Goal: Task Accomplishment & Management: Manage account settings

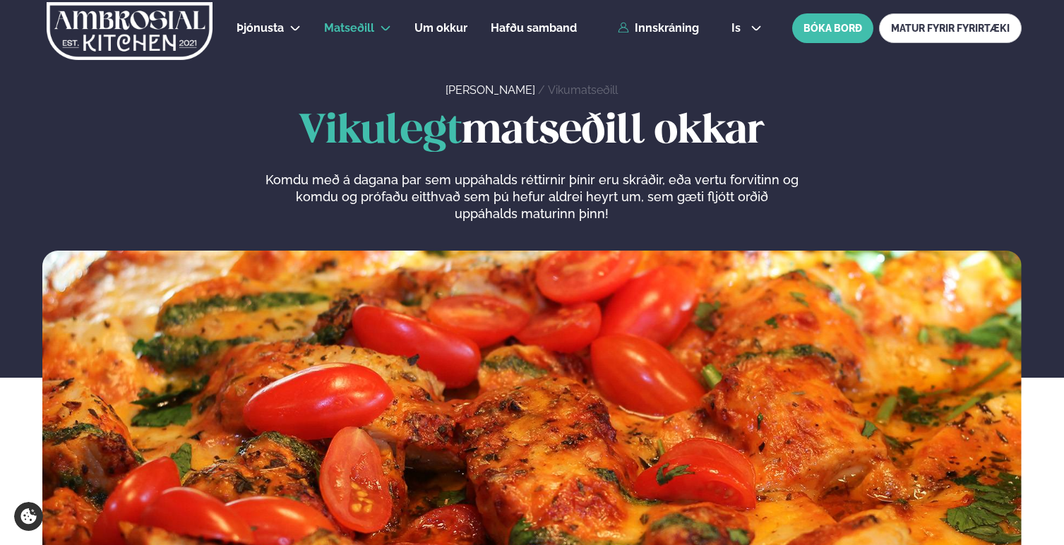
click at [657, 37] on div "Þjónusta Hádegismatur fyrir fyrirtæki Fyrirtækja veitingar Einkapartý Matseðill…" at bounding box center [532, 28] width 1064 height 56
click at [663, 29] on link "Innskráning" at bounding box center [658, 28] width 81 height 13
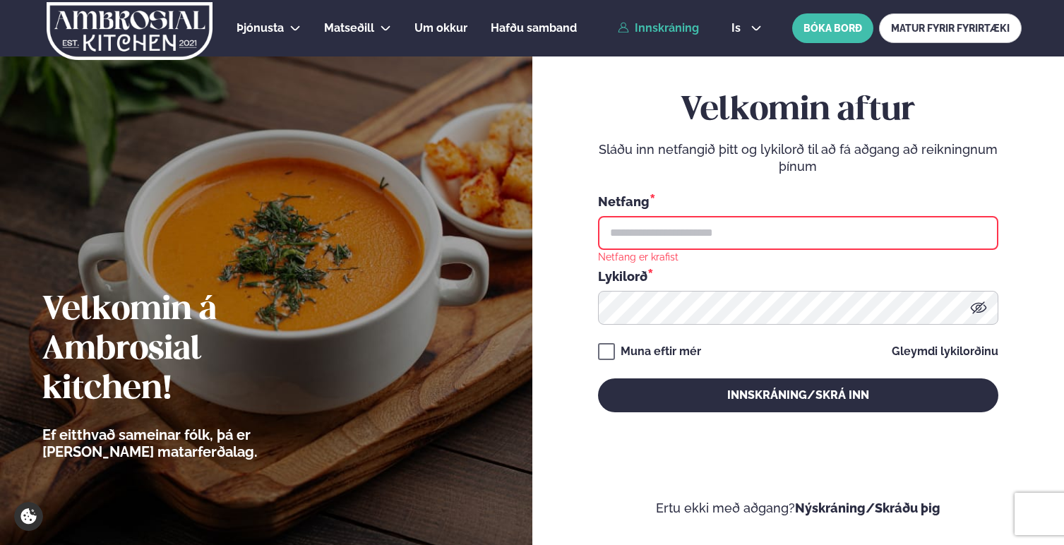
click at [683, 230] on input "text" at bounding box center [798, 233] width 400 height 34
type input "**********"
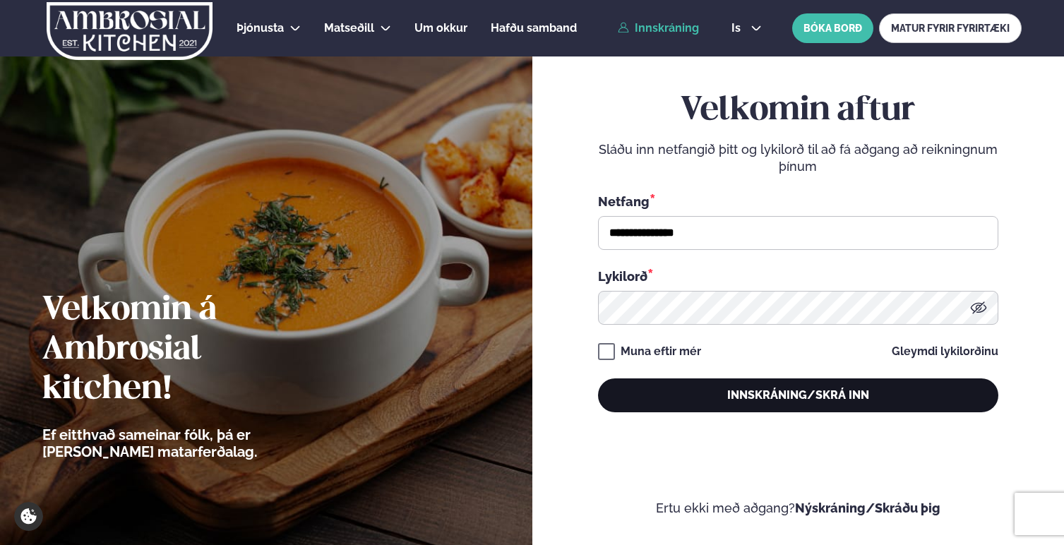
click at [825, 396] on button "Innskráning/Skrá inn" at bounding box center [798, 395] width 400 height 34
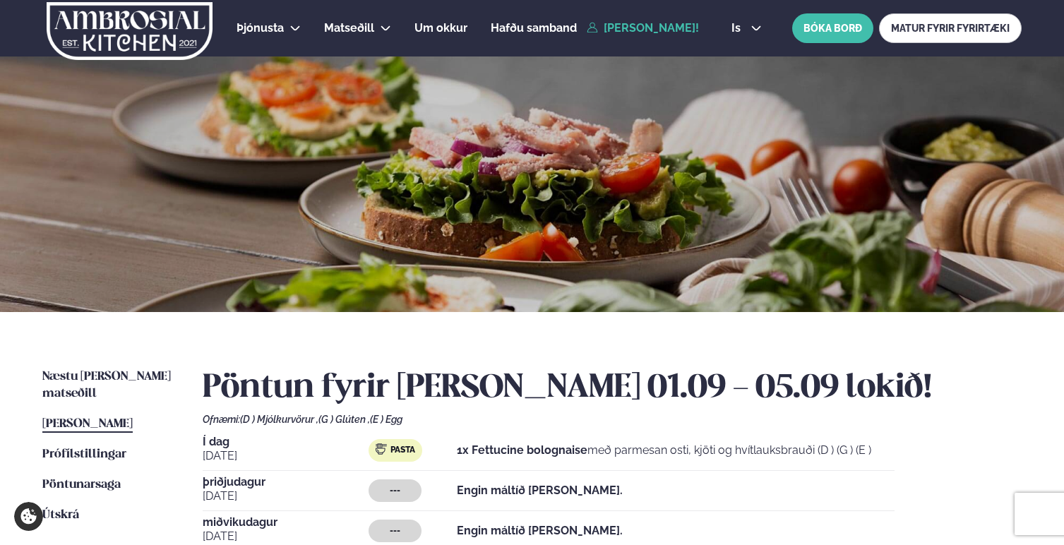
click at [617, 360] on div "Næstu [PERSON_NAME] matseðill Næsta vika [PERSON_NAME] matseðill [PERSON_NAME] …" at bounding box center [532, 535] width 1064 height 446
click at [674, 351] on div "Næstu [PERSON_NAME] matseðill Næsta vika [PERSON_NAME] matseðill [PERSON_NAME] …" at bounding box center [532, 535] width 1064 height 446
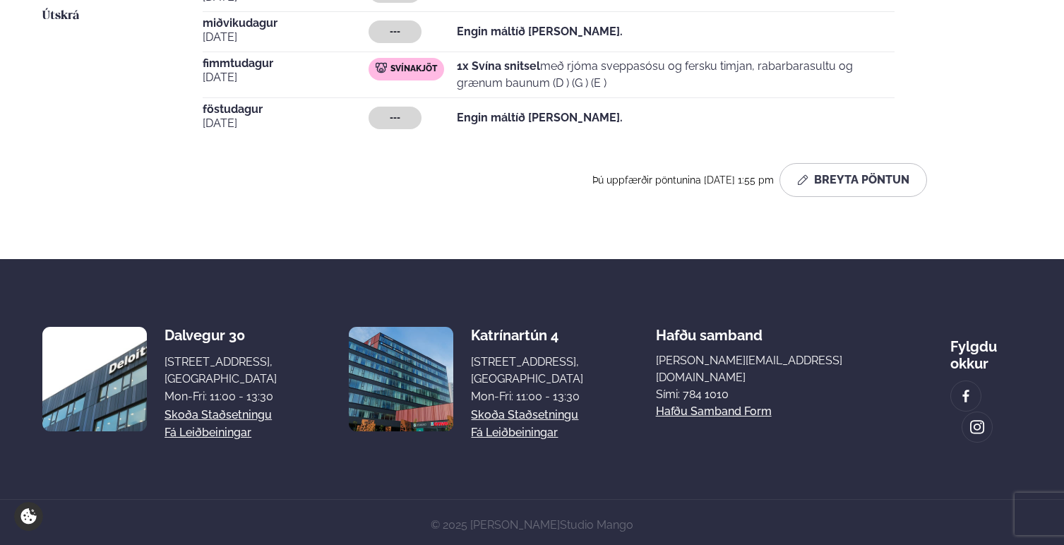
scroll to position [246, 0]
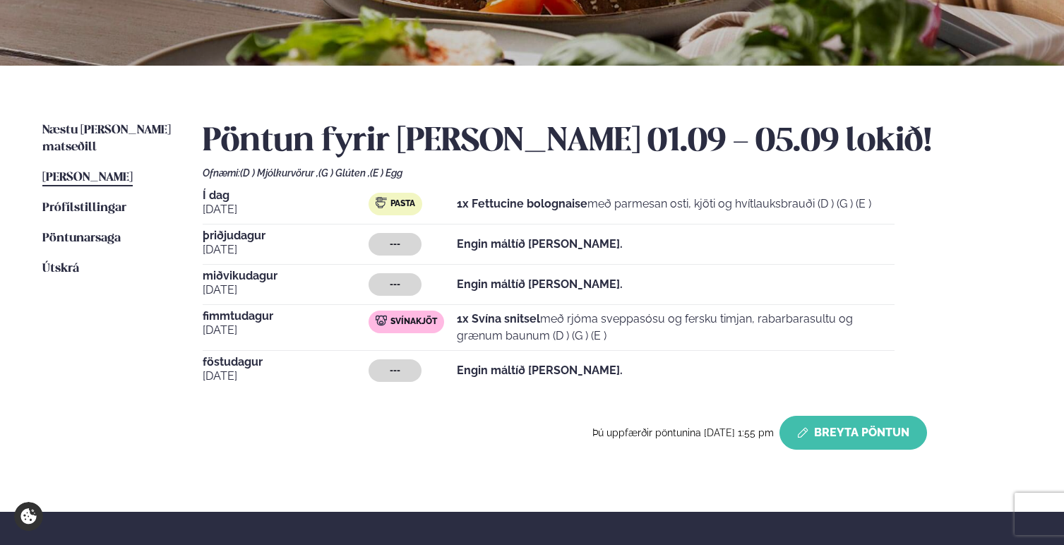
click at [836, 427] on button "Breyta Pöntun" at bounding box center [853, 433] width 148 height 34
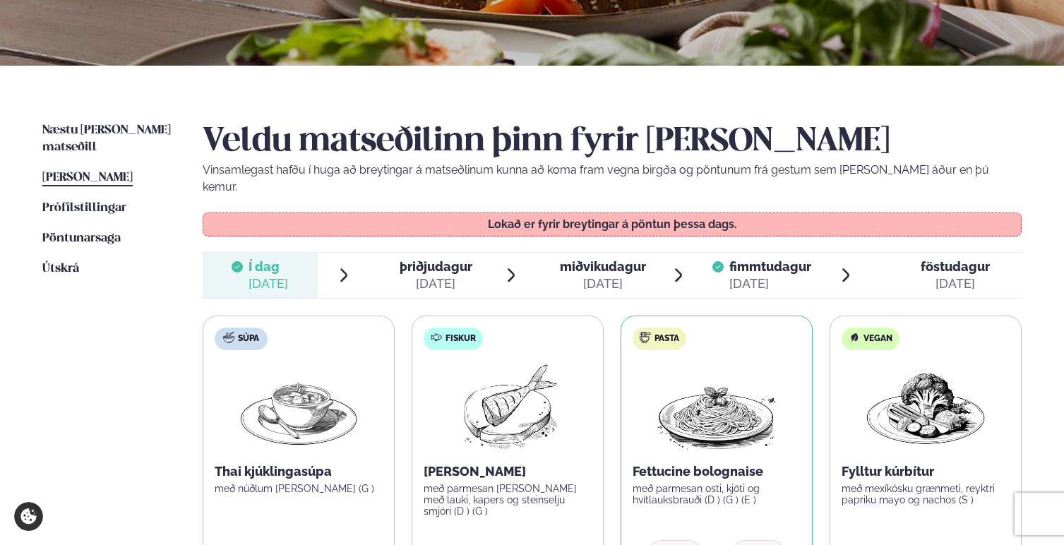
click at [935, 275] on div "[DATE]" at bounding box center [955, 283] width 69 height 17
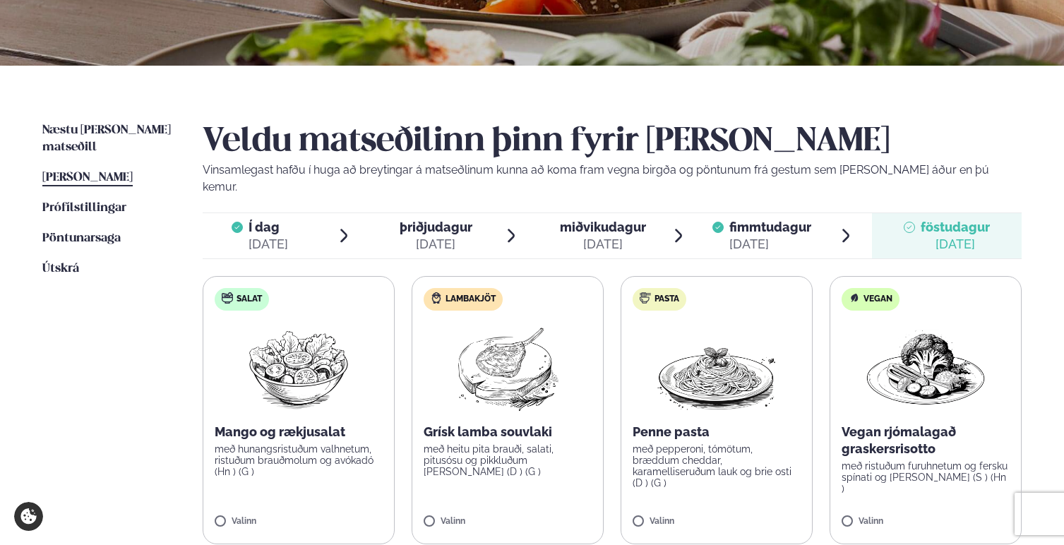
scroll to position [313, 0]
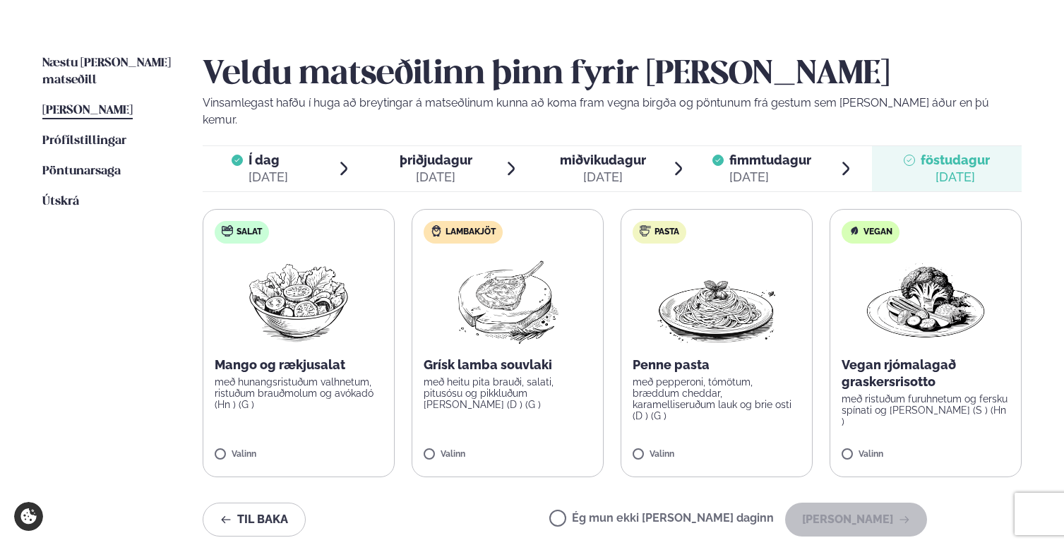
click at [561, 294] on img at bounding box center [507, 300] width 125 height 90
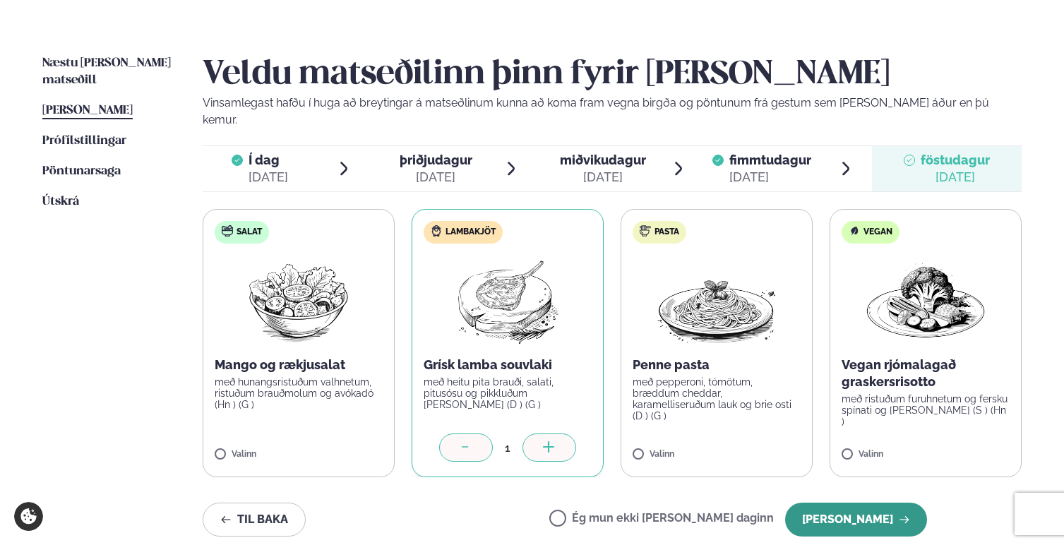
click at [856, 503] on button "[PERSON_NAME]" at bounding box center [856, 520] width 142 height 34
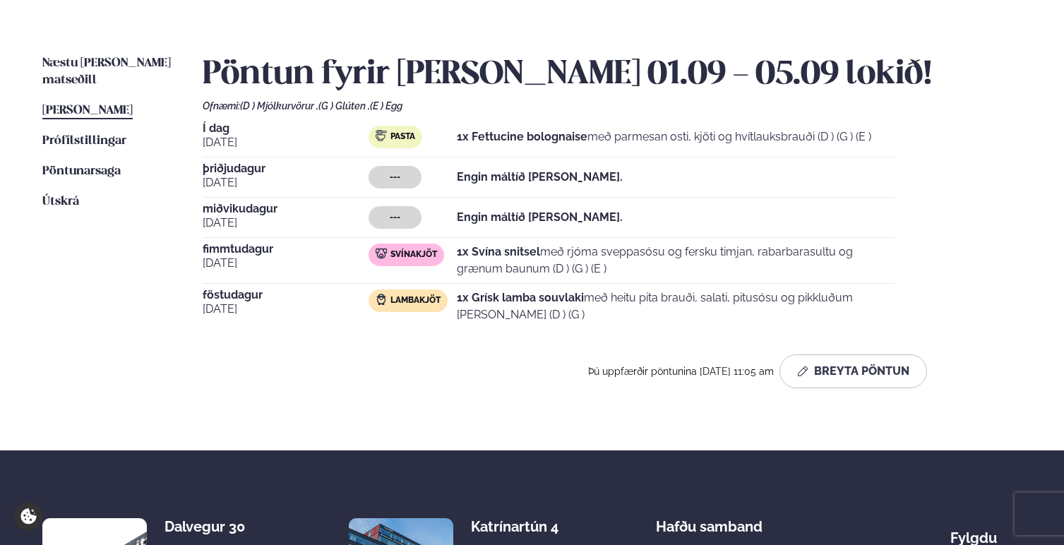
click at [715, 57] on h2 "Pöntun fyrir [PERSON_NAME] 01.09 - 05.09 lokið!" at bounding box center [612, 75] width 819 height 40
